Goal: Navigation & Orientation: Go to known website

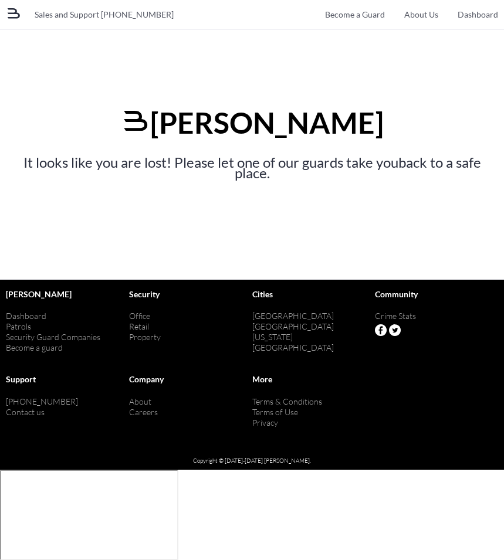
click at [352, 227] on section "Bannerman It looks like you are lost! Please let one of our guards take you bac…" at bounding box center [252, 135] width 504 height 210
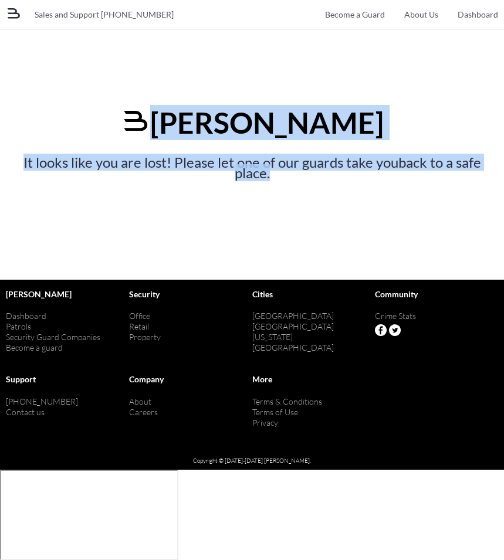
drag, startPoint x: 283, startPoint y: 182, endPoint x: 256, endPoint y: 161, distance: 33.8
click at [47, 79] on section "Bannerman It looks like you are lost! Please let one of our guards take you bac…" at bounding box center [252, 135] width 504 height 210
click at [304, 179] on section "Bannerman It looks like you are lost! Please let one of our guards take you bac…" at bounding box center [252, 135] width 504 height 210
drag, startPoint x: 172, startPoint y: 98, endPoint x: 157, endPoint y: 88, distance: 18.5
click at [157, 88] on div "Bannerman It looks like you are lost! Please let one of our guards take you bac…" at bounding box center [252, 128] width 468 height 102
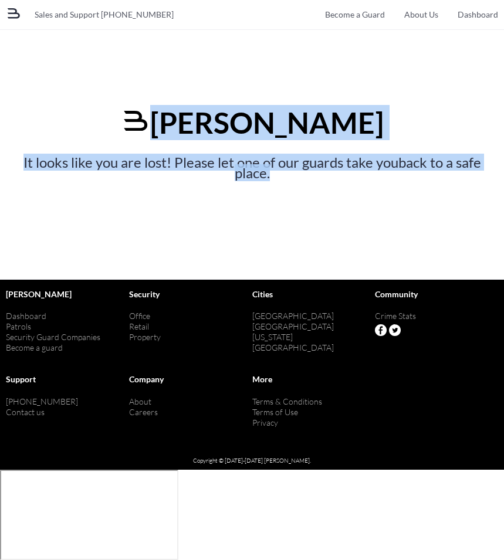
click at [300, 191] on section "Bannerman It looks like you are lost! Please let one of our guards take you bac…" at bounding box center [252, 135] width 504 height 210
drag, startPoint x: 304, startPoint y: 185, endPoint x: 162, endPoint y: 104, distance: 162.8
click at [162, 104] on section "Bannerman It looks like you are lost! Please let one of our guards take you bac…" at bounding box center [252, 135] width 504 height 210
click at [183, 70] on section "Bannerman It looks like you are lost! Please let one of our guards take you bac…" at bounding box center [252, 135] width 504 height 210
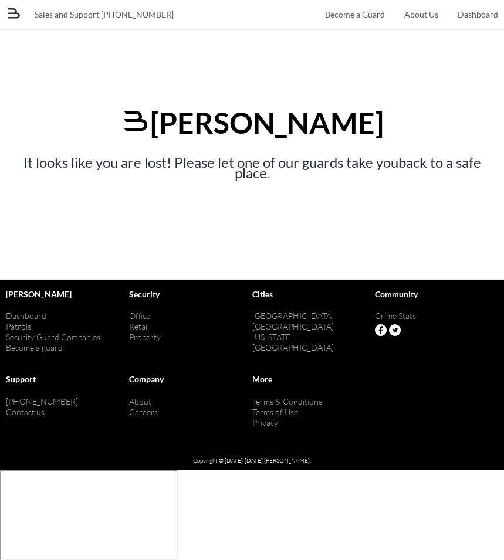
click at [321, 200] on section "Bannerman It looks like you are lost! Please let one of our guards take you bac…" at bounding box center [252, 135] width 504 height 210
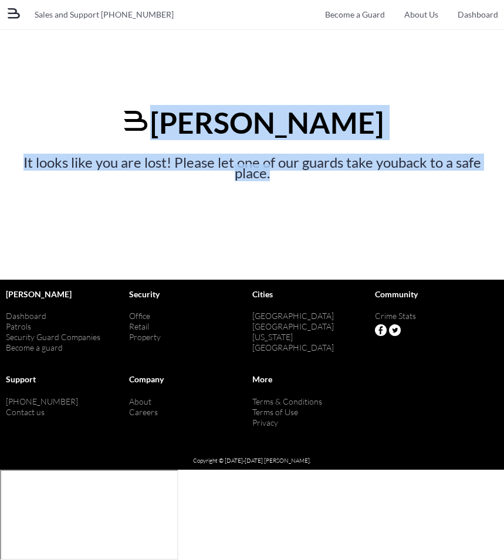
drag, startPoint x: 193, startPoint y: 117, endPoint x: 135, endPoint y: 85, distance: 66.4
click at [135, 85] on section "Bannerman It looks like you are lost! Please let one of our guards take you bac…" at bounding box center [252, 135] width 504 height 210
click at [143, 89] on div "Bannerman It looks like you are lost! Please let one of our guards take you bac…" at bounding box center [252, 128] width 468 height 102
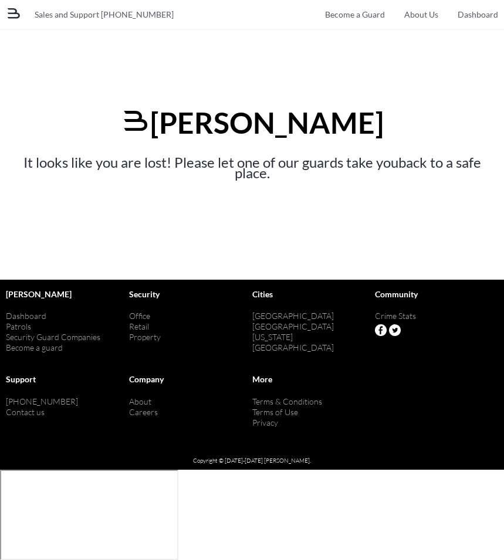
click at [341, 186] on section "Bannerman It looks like you are lost! Please let one of our guards take you bac…" at bounding box center [252, 135] width 504 height 210
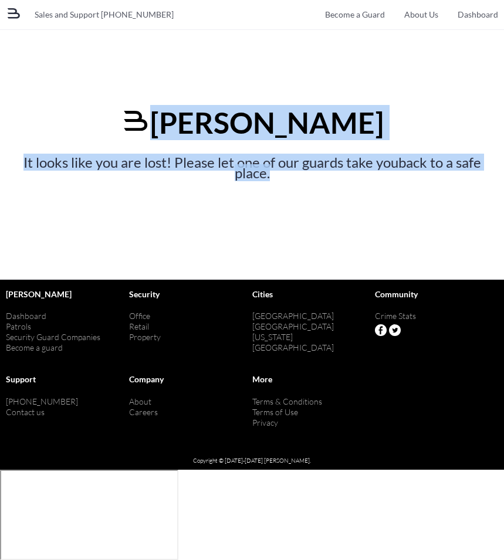
drag, startPoint x: 243, startPoint y: 145, endPoint x: 165, endPoint y: 97, distance: 92.1
click at [165, 97] on section "Bannerman It looks like you are lost! Please let one of our guards take you bac…" at bounding box center [252, 135] width 504 height 210
click at [199, 87] on div "Bannerman It looks like you are lost! Please let one of our guards take you bac…" at bounding box center [252, 128] width 468 height 102
drag, startPoint x: 334, startPoint y: 187, endPoint x: 126, endPoint y: 42, distance: 253.0
click at [125, 42] on section "Bannerman It looks like you are lost! Please let one of our guards take you bac…" at bounding box center [252, 135] width 504 height 210
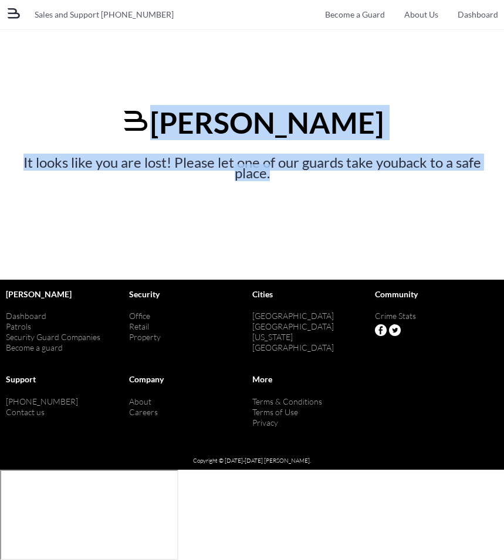
click at [219, 76] on section "Bannerman It looks like you are lost! Please let one of our guards take you bac…" at bounding box center [252, 135] width 504 height 210
